Goal: Information Seeking & Learning: Learn about a topic

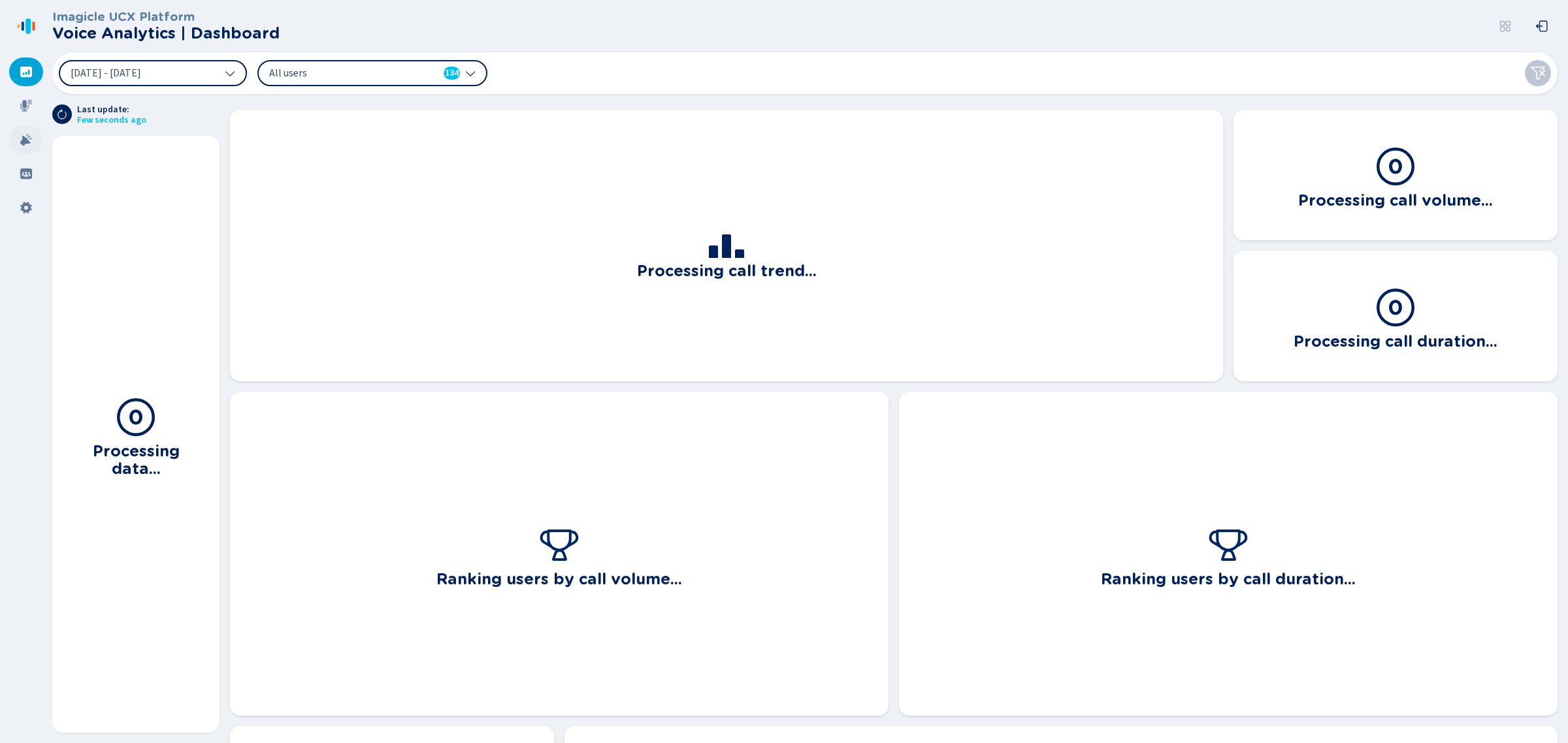
click at [34, 141] on div at bounding box center [26, 140] width 34 height 29
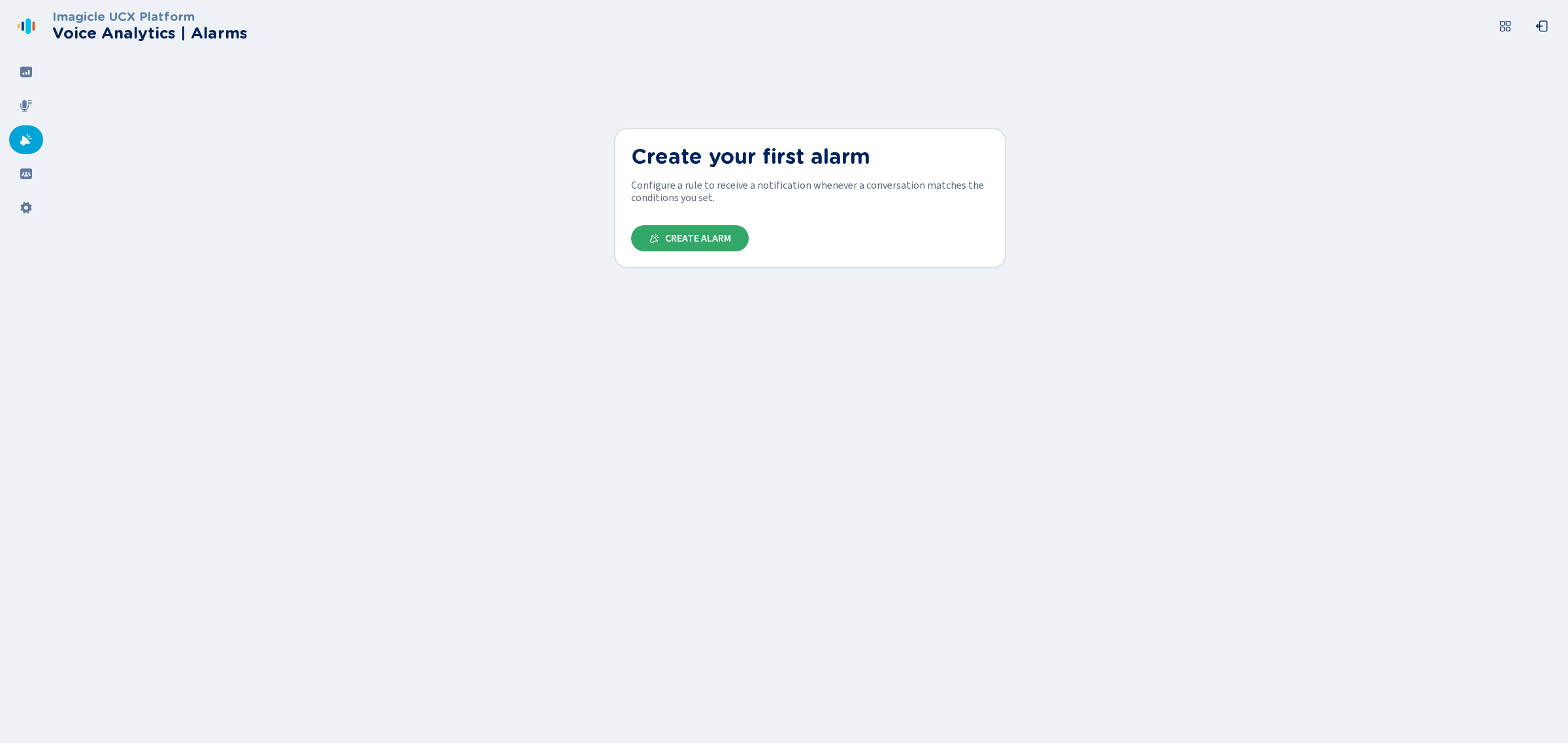
click at [653, 233] on icon at bounding box center [655, 238] width 11 height 11
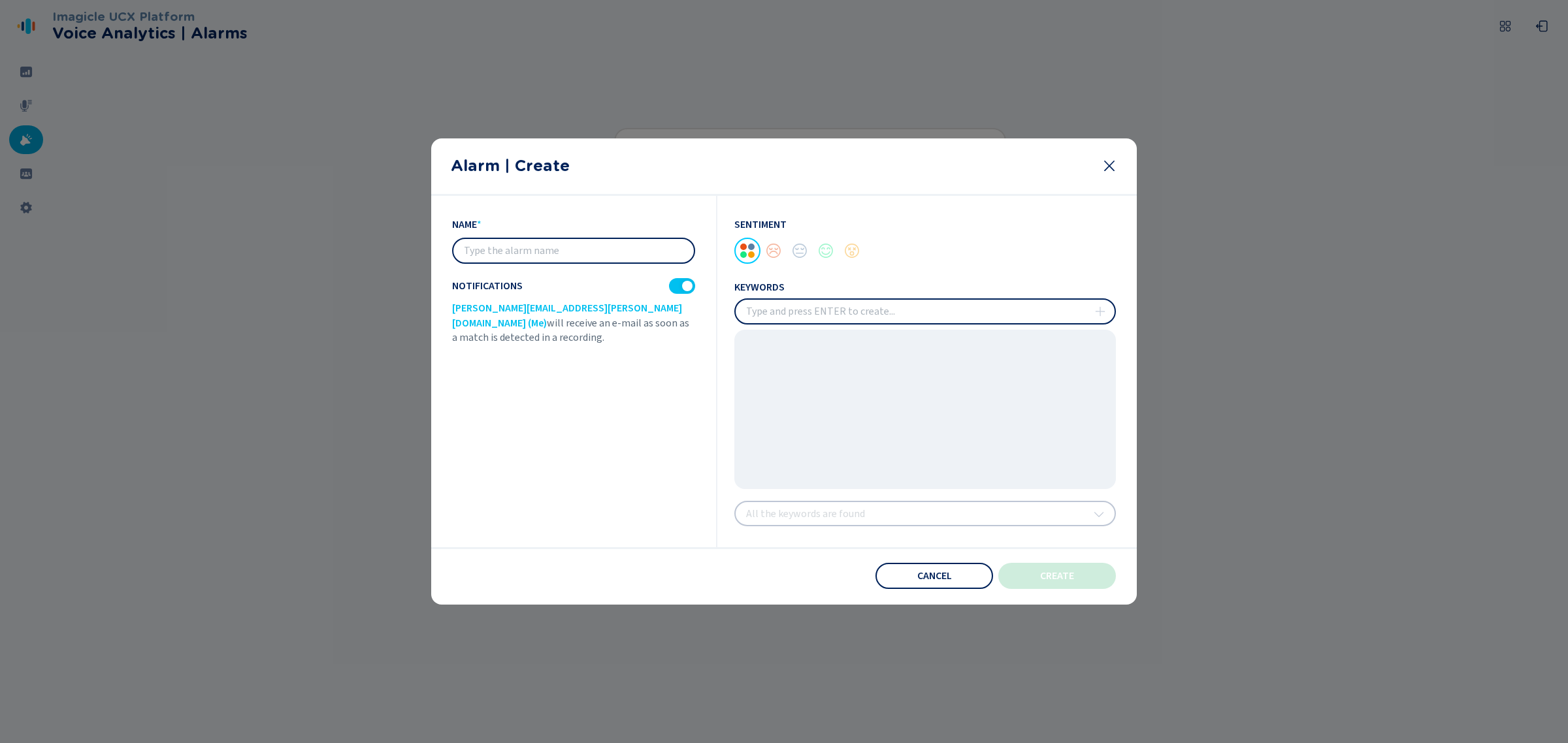
click at [1111, 167] on icon at bounding box center [1109, 165] width 15 height 15
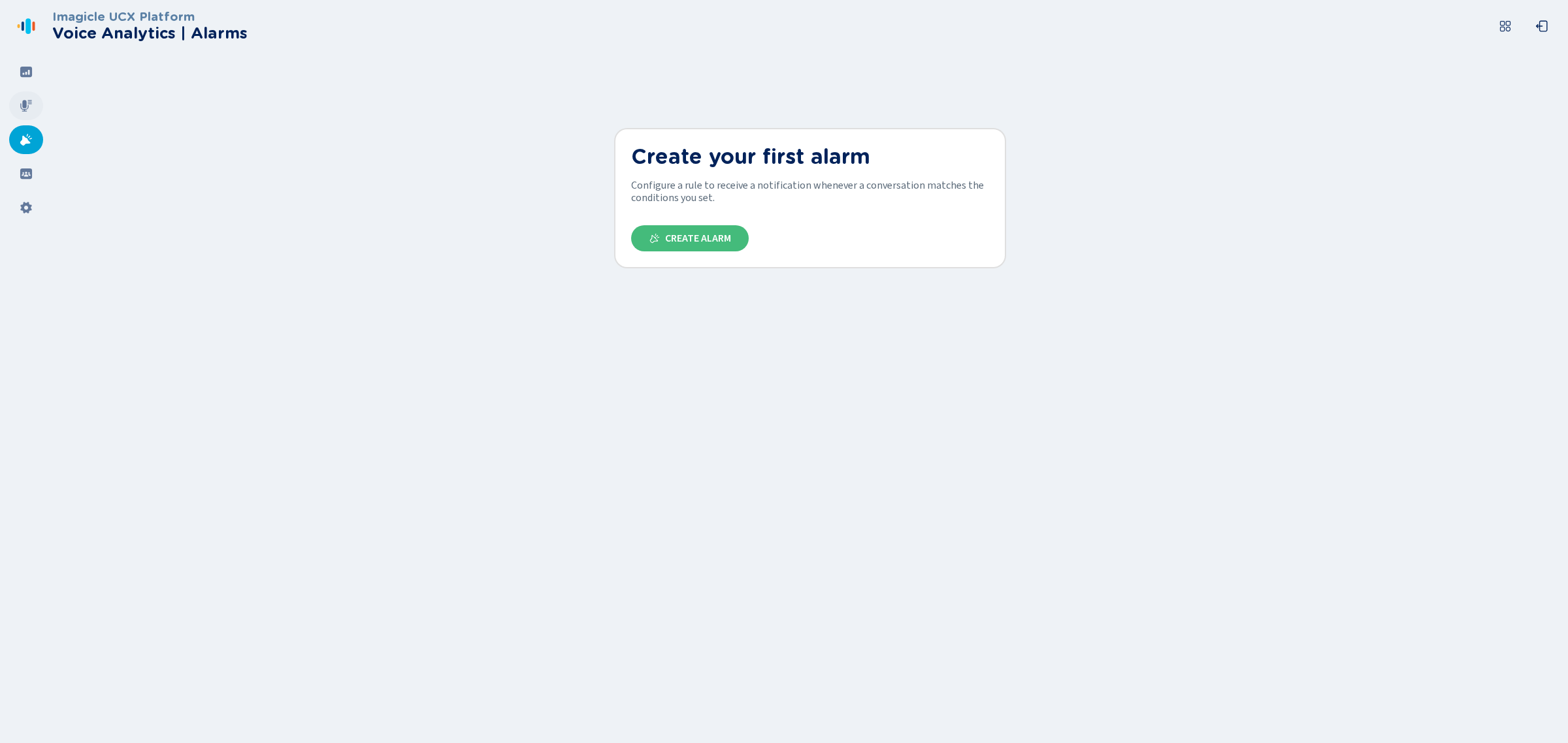
click at [34, 108] on div at bounding box center [26, 105] width 34 height 29
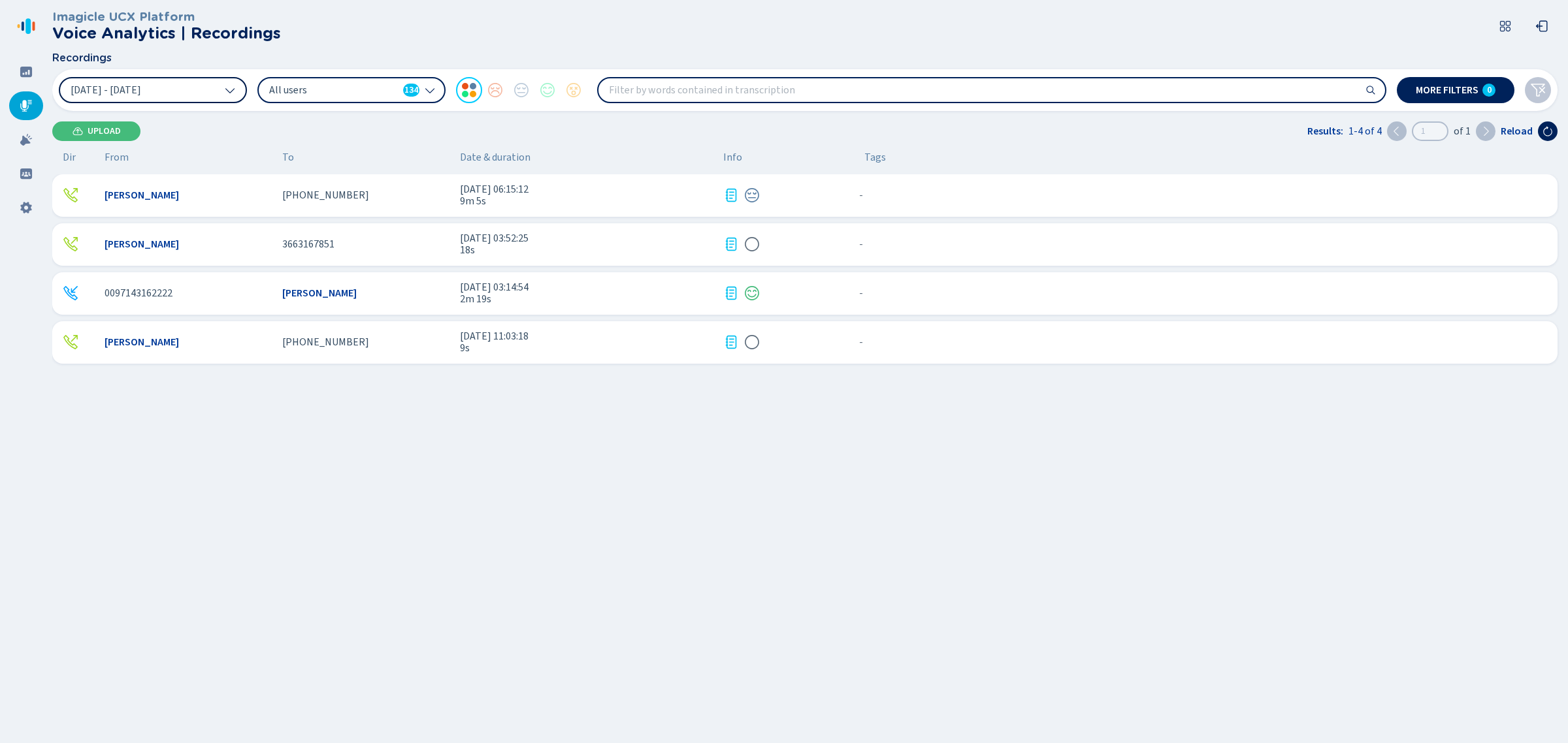
click at [123, 87] on span "[DATE] - [DATE]" at bounding box center [106, 90] width 70 height 11
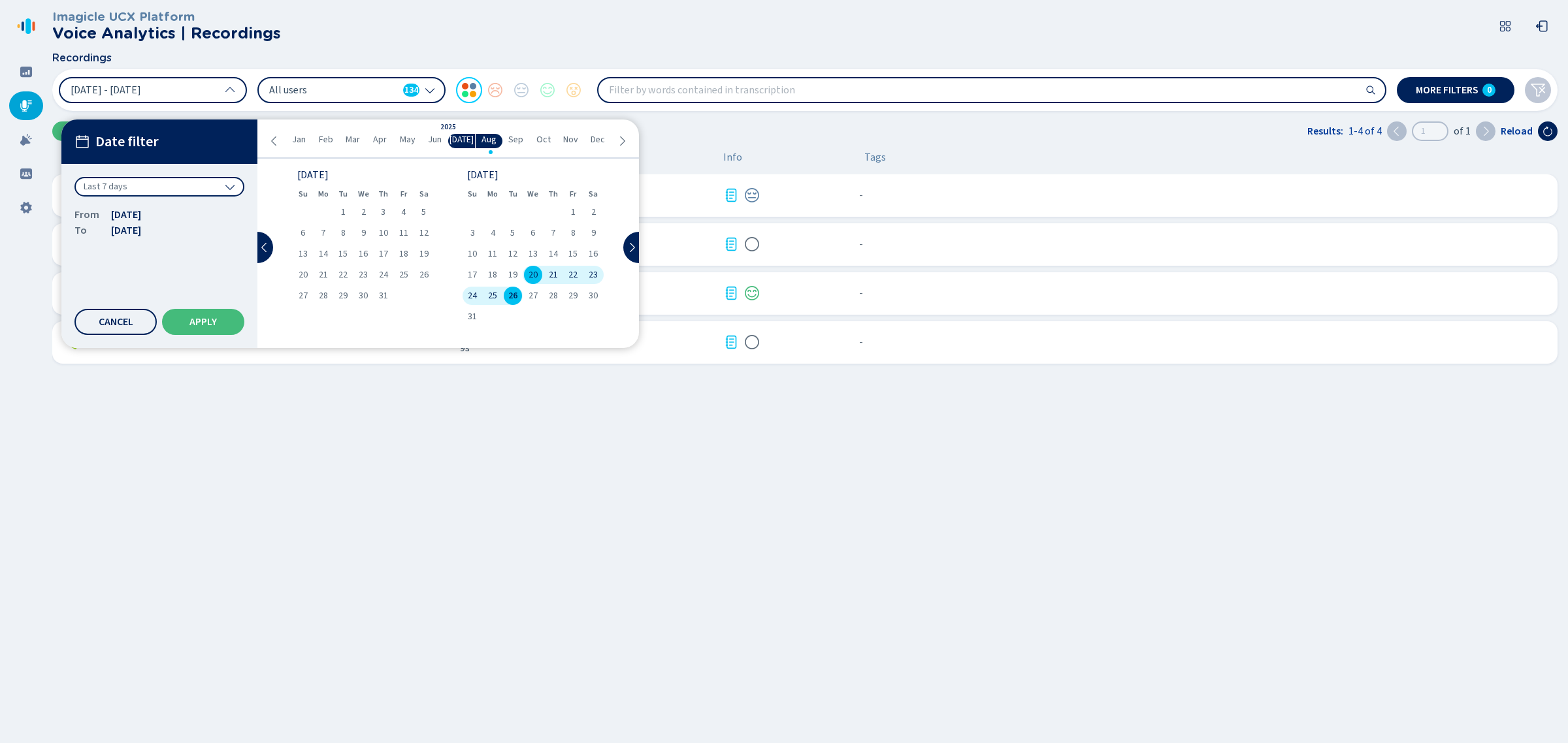
drag, startPoint x: 714, startPoint y: 449, endPoint x: 699, endPoint y: 381, distance: 69.6
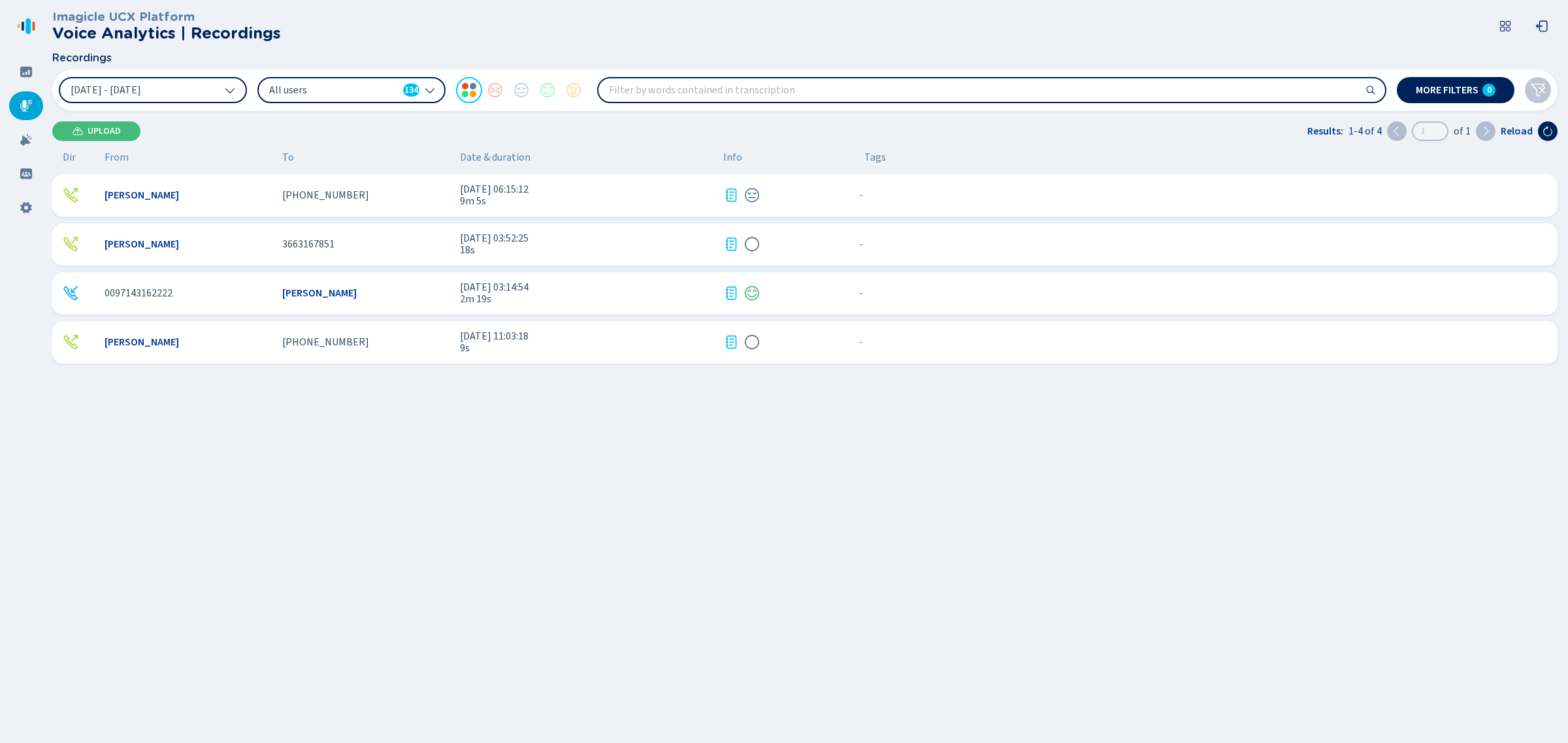
click at [651, 288] on span "[DATE] 03:14:54" at bounding box center [586, 287] width 253 height 12
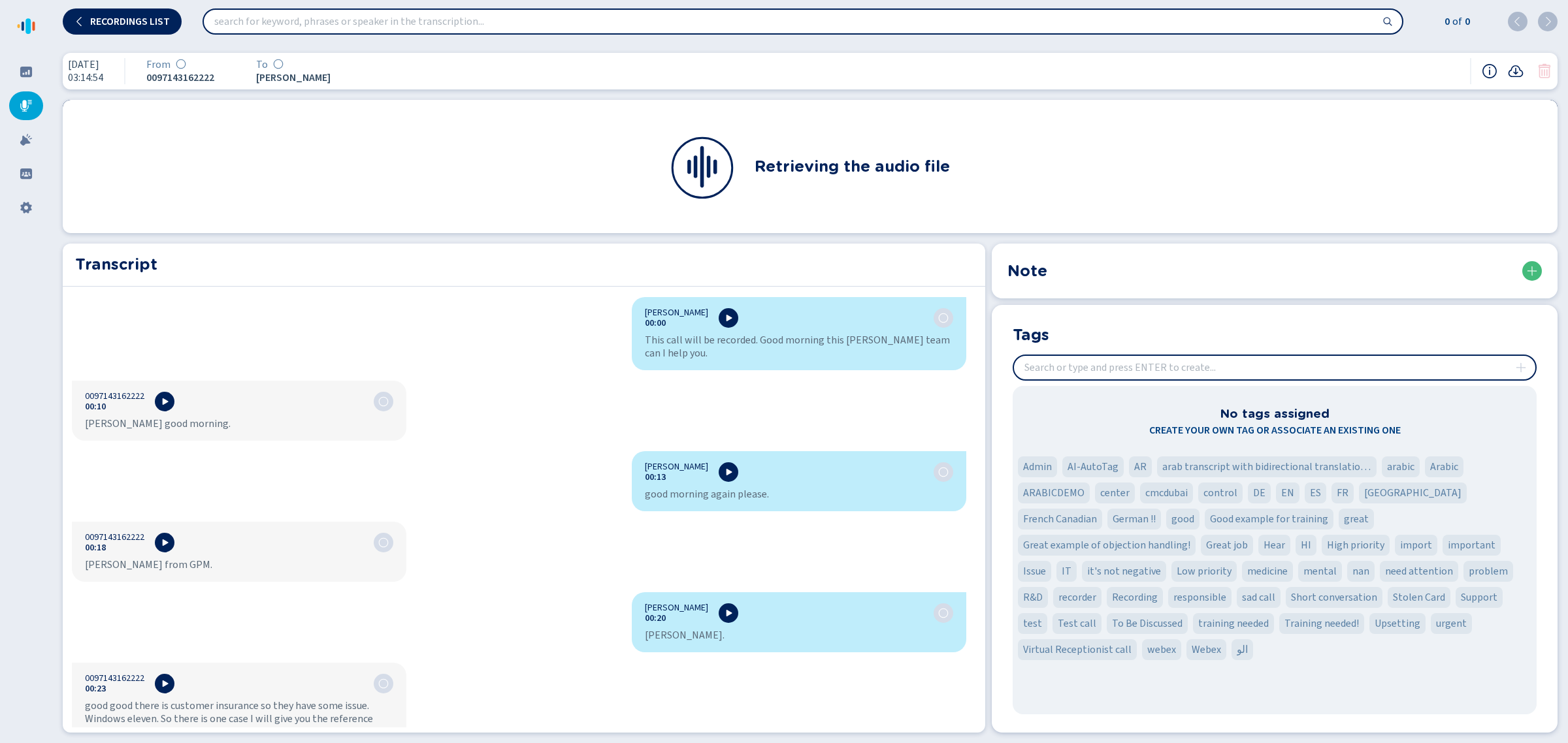
click at [710, 344] on div "This call will be recorded. Good morning this [PERSON_NAME] team can I help you." at bounding box center [799, 346] width 309 height 26
click at [823, 342] on div "This call will be recorded. Good morning this [PERSON_NAME] team can I help you." at bounding box center [799, 346] width 309 height 26
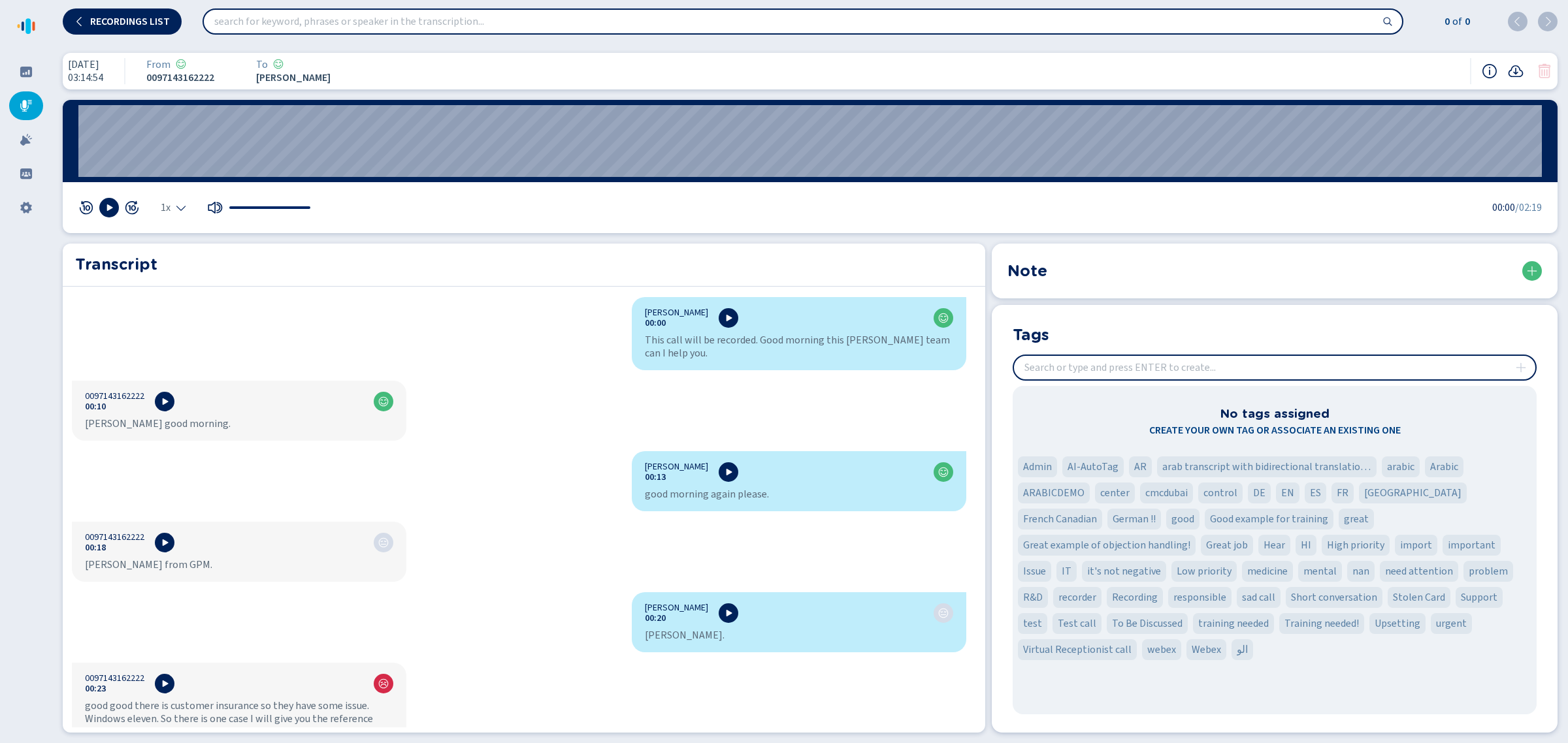
click at [1095, 289] on section "Note" at bounding box center [1274, 271] width 566 height 55
click at [148, 16] on span "Recordings list" at bounding box center [130, 22] width 79 height 11
